Goal: Information Seeking & Learning: Learn about a topic

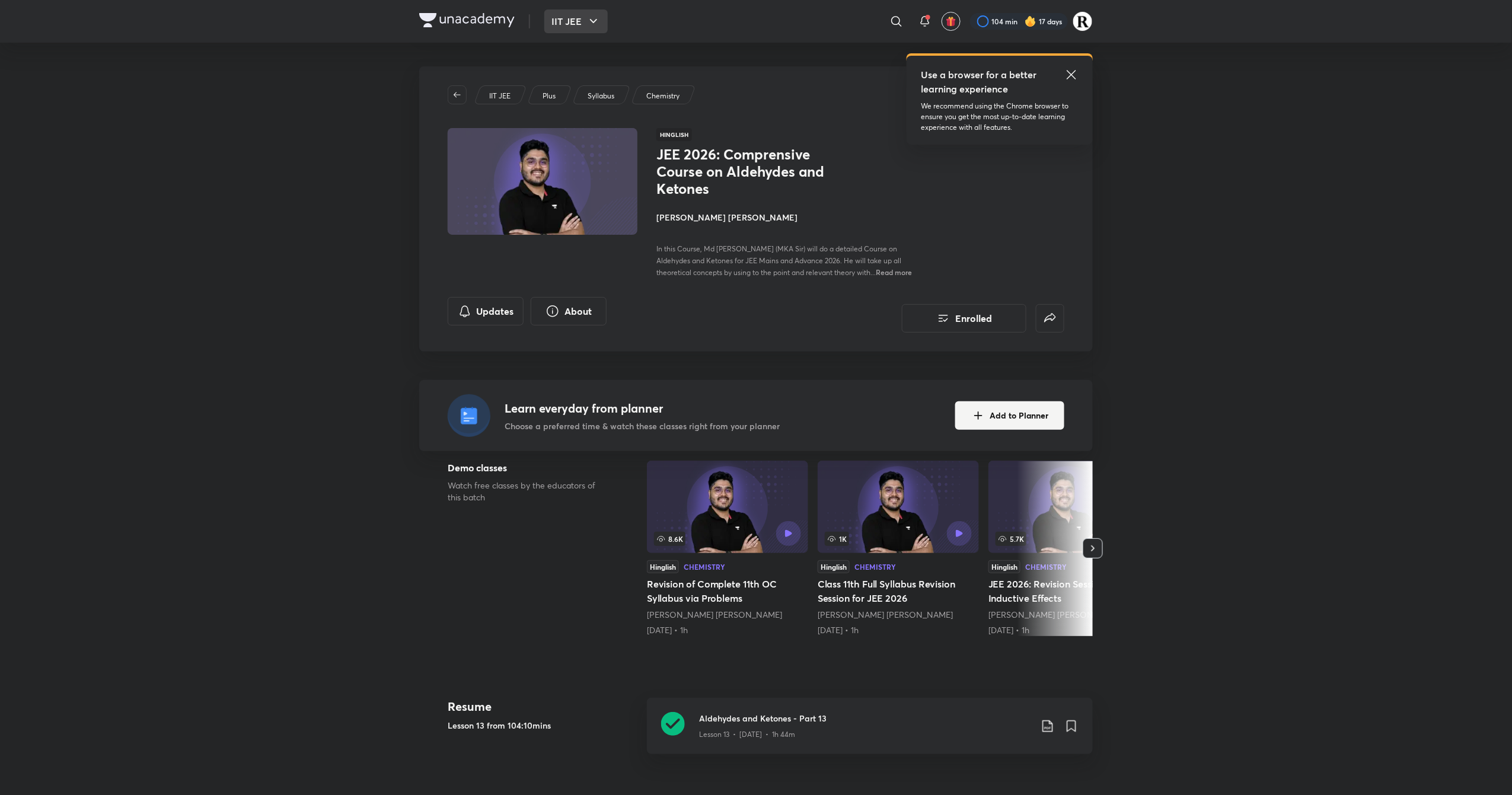
click at [589, 19] on icon "button" at bounding box center [593, 21] width 14 height 14
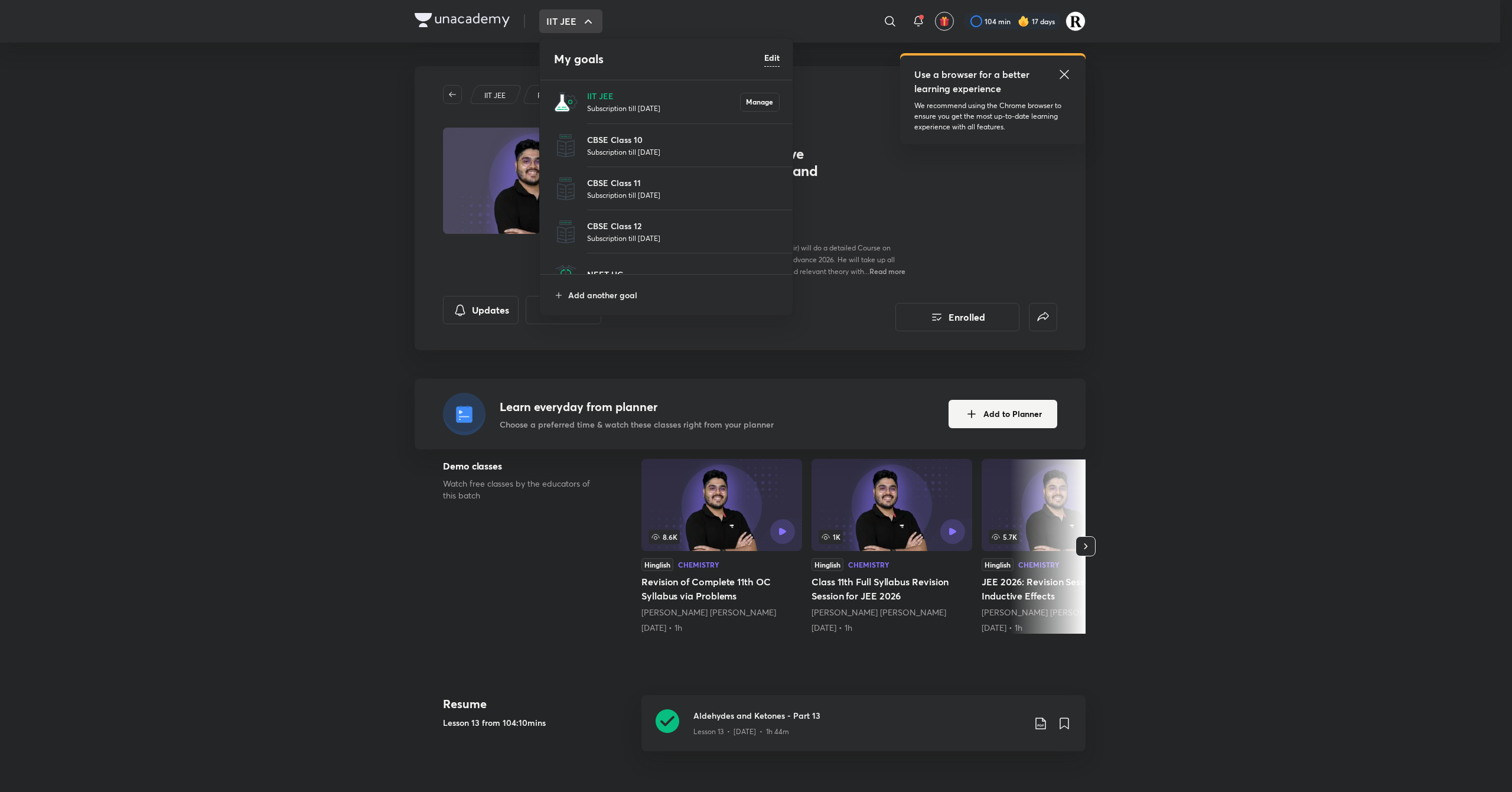
click at [608, 105] on p "Subscription till [DATE]" at bounding box center [664, 108] width 153 height 12
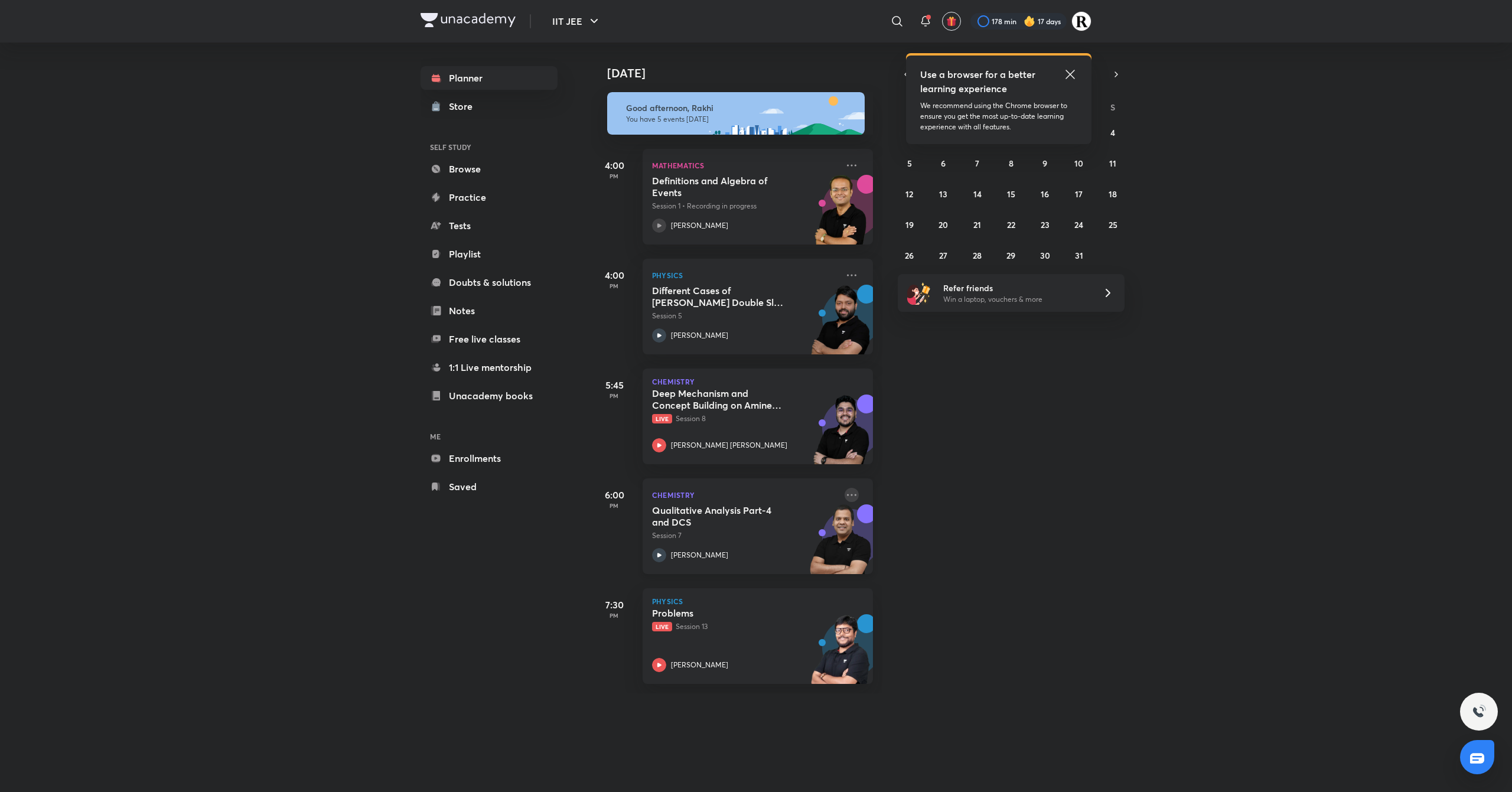
click at [846, 496] on icon at bounding box center [851, 495] width 14 height 14
click at [923, 601] on p "Go to course page" at bounding box center [931, 603] width 82 height 13
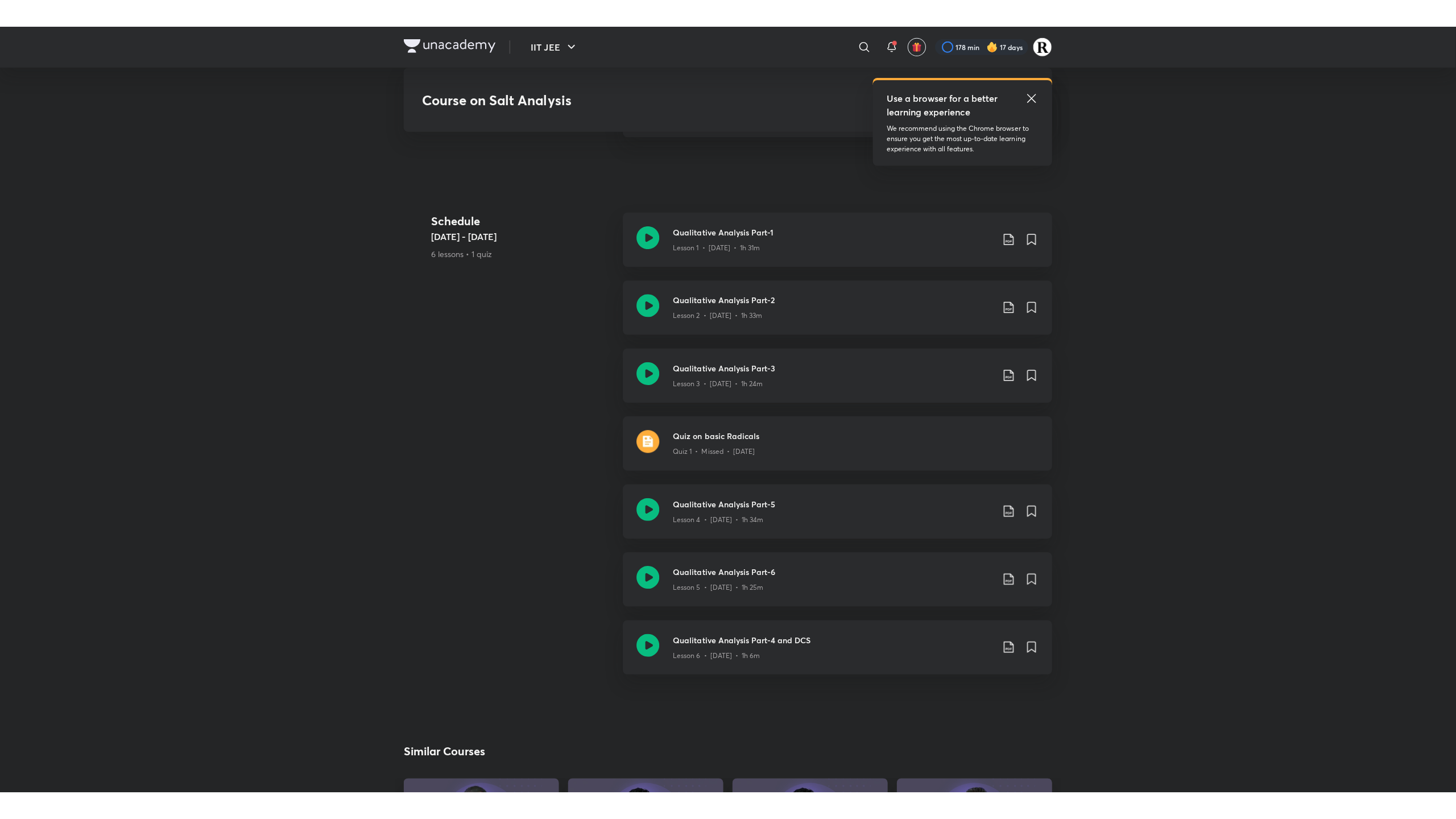
scroll to position [562, 0]
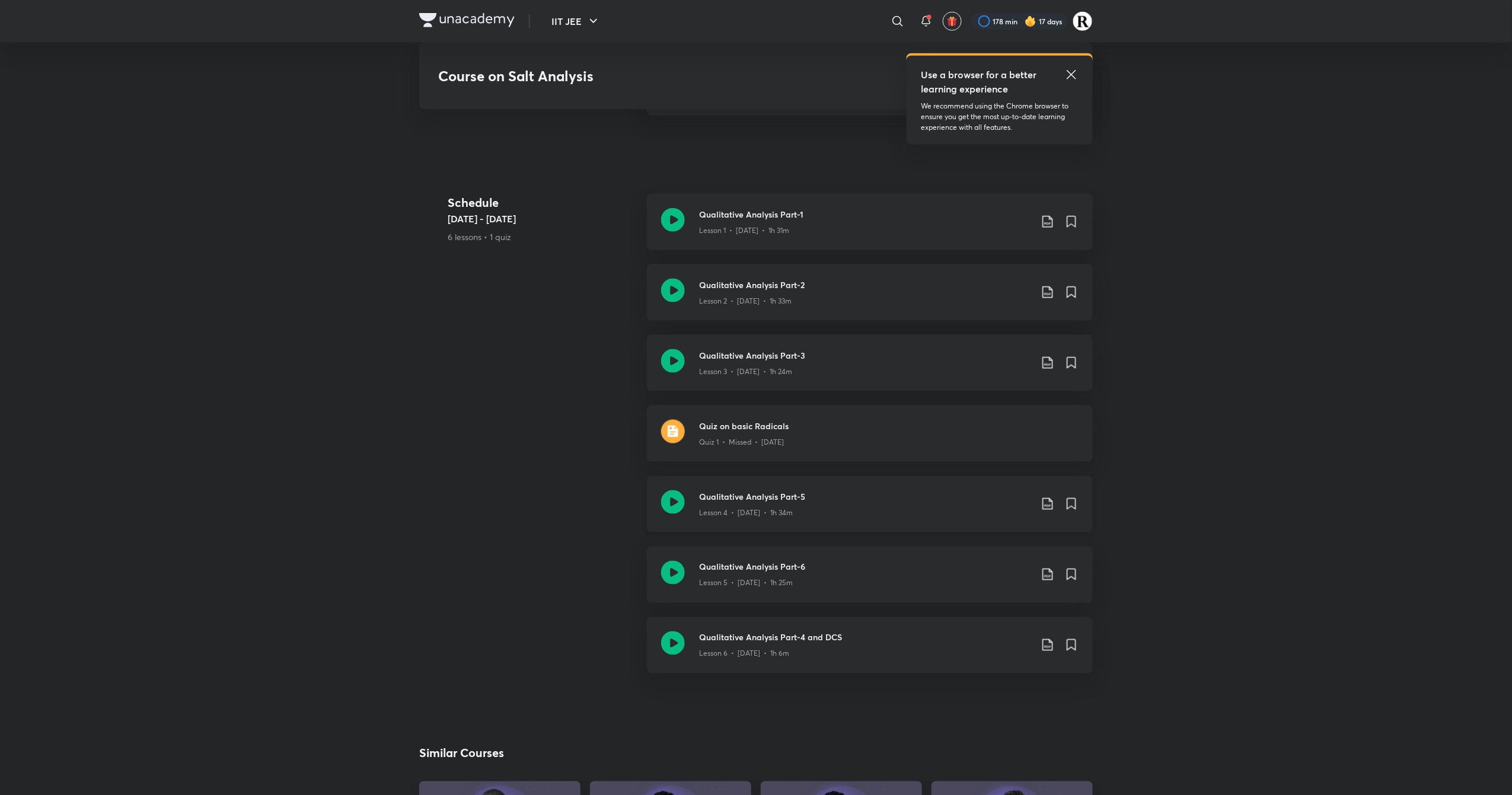
click at [674, 502] on icon at bounding box center [673, 502] width 24 height 24
